Goal: Navigation & Orientation: Understand site structure

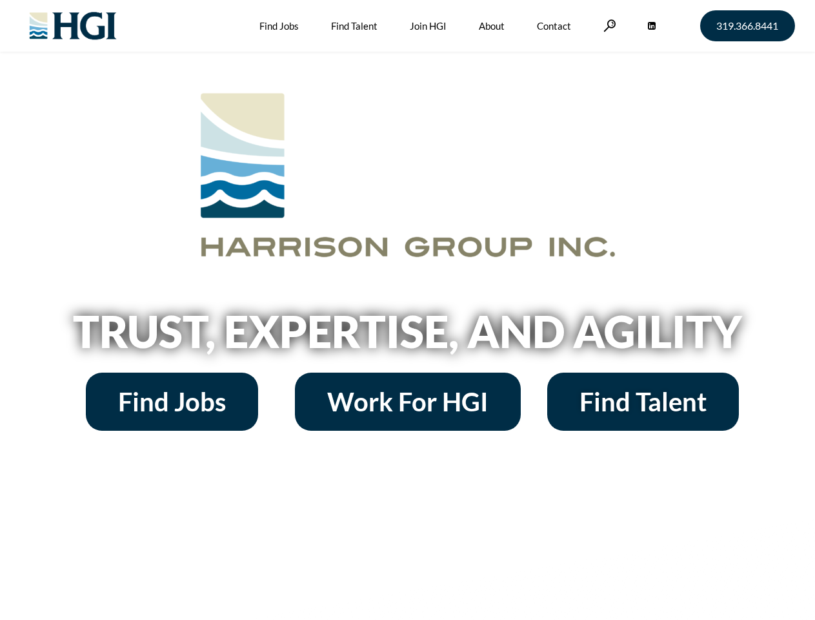
click at [407, 310] on h2 "Trust, Expertise, and Agility" at bounding box center [408, 331] width 736 height 44
click at [608, 25] on link at bounding box center [610, 25] width 13 height 12
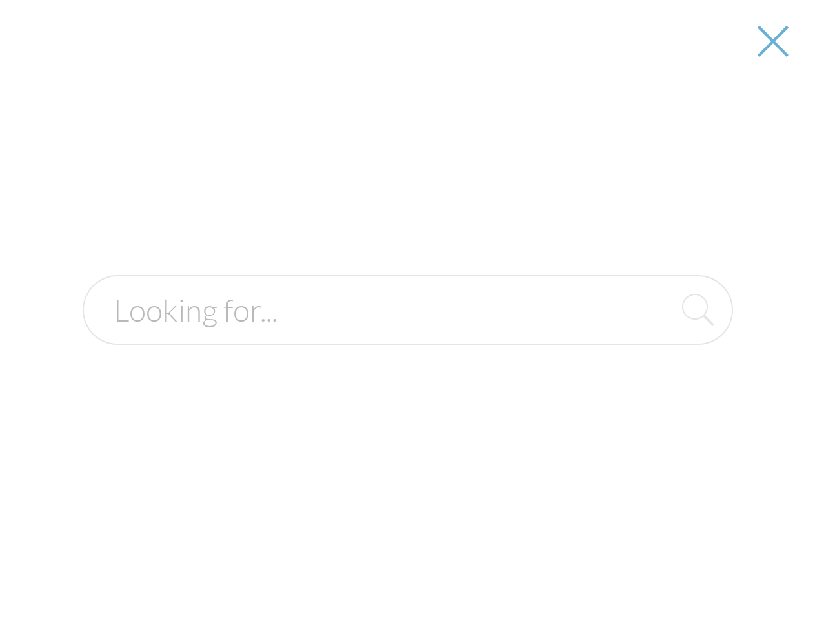
click at [407, 336] on h2 "Trust, Expertise, and Agility" at bounding box center [408, 331] width 736 height 44
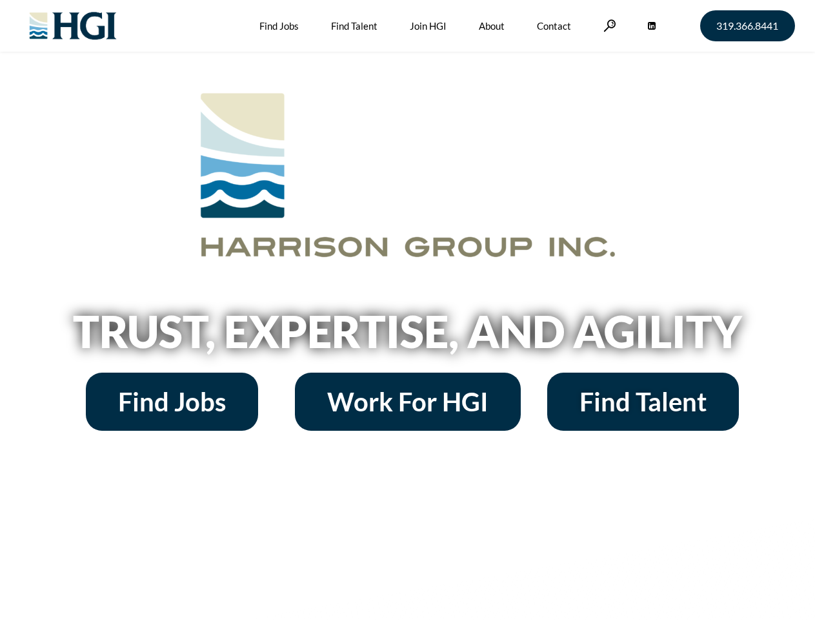
click at [407, 310] on h2 "Trust, Expertise, and Agility" at bounding box center [408, 331] width 736 height 44
click at [608, 25] on link at bounding box center [610, 25] width 13 height 12
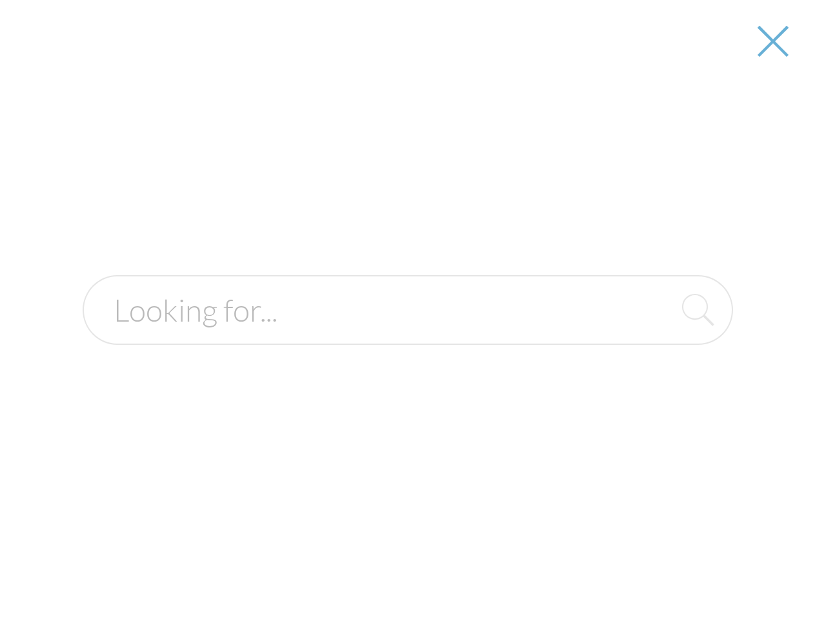
click at [407, 336] on h2 "Trust, Expertise, and Agility" at bounding box center [408, 331] width 736 height 44
